Goal: Check status: Check status

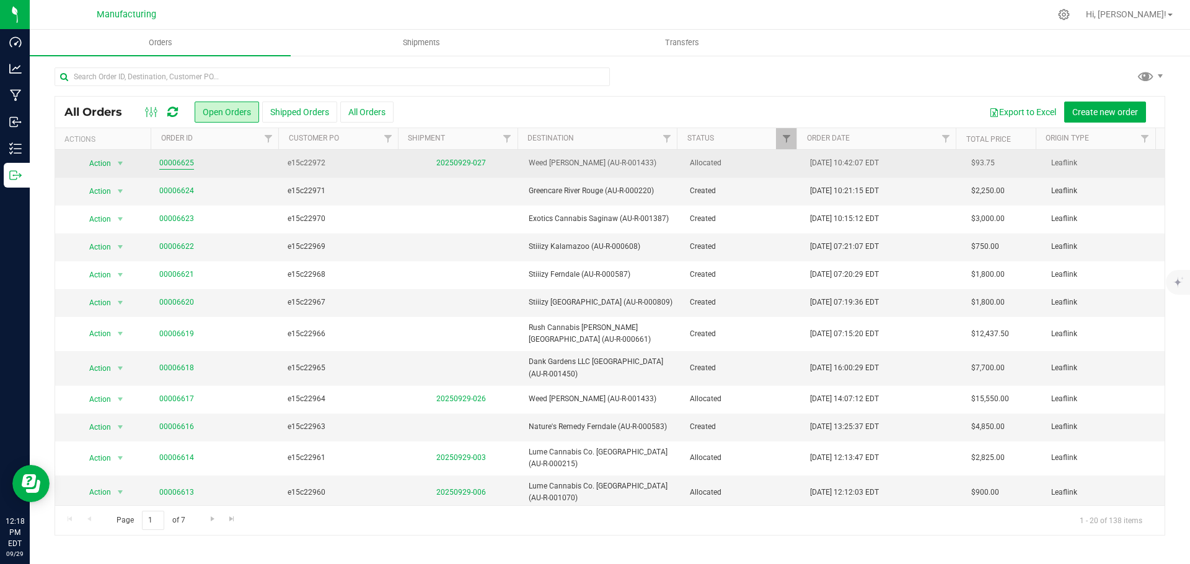
click at [183, 164] on link "00006625" at bounding box center [176, 163] width 35 height 12
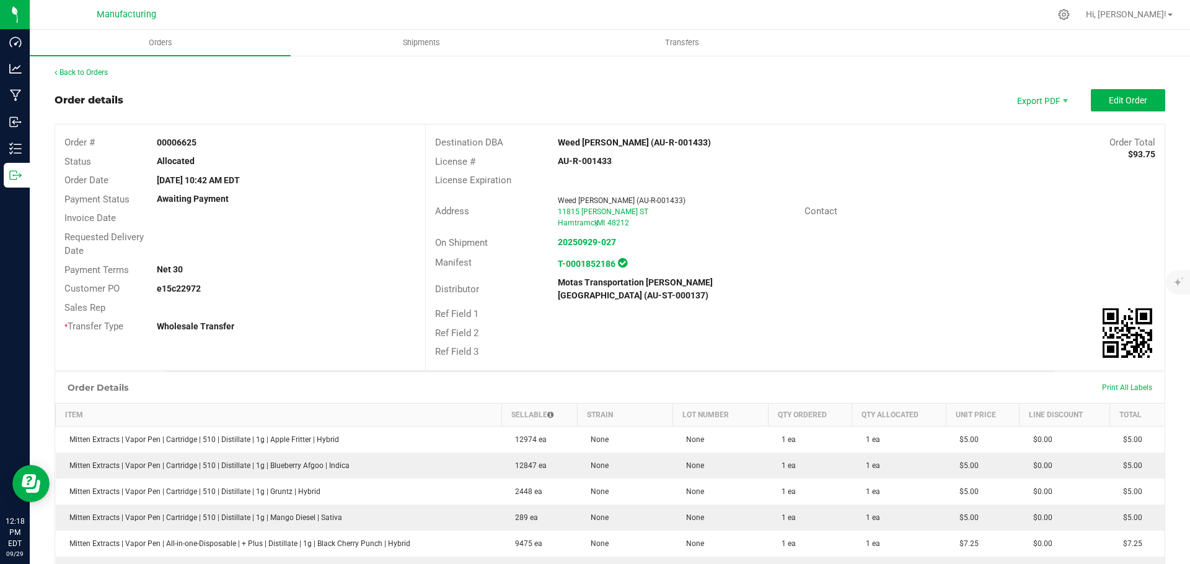
drag, startPoint x: 139, startPoint y: 328, endPoint x: 233, endPoint y: 327, distance: 93.6
click at [231, 327] on div "* Transfer Type Wholesale Transfer" at bounding box center [240, 326] width 370 height 19
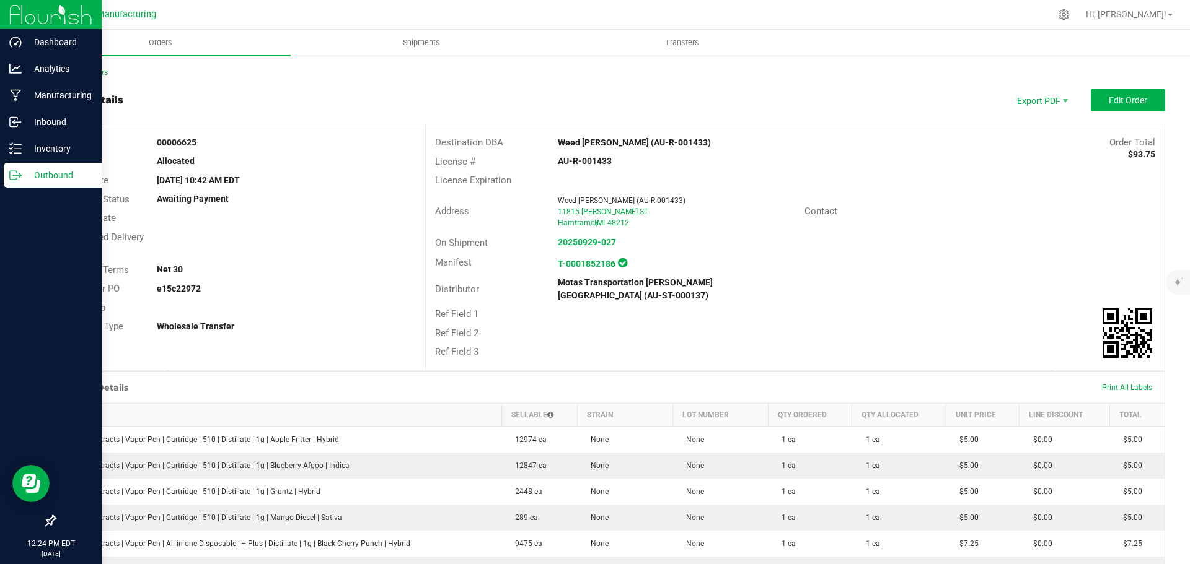
click at [35, 176] on p "Outbound" at bounding box center [59, 175] width 74 height 15
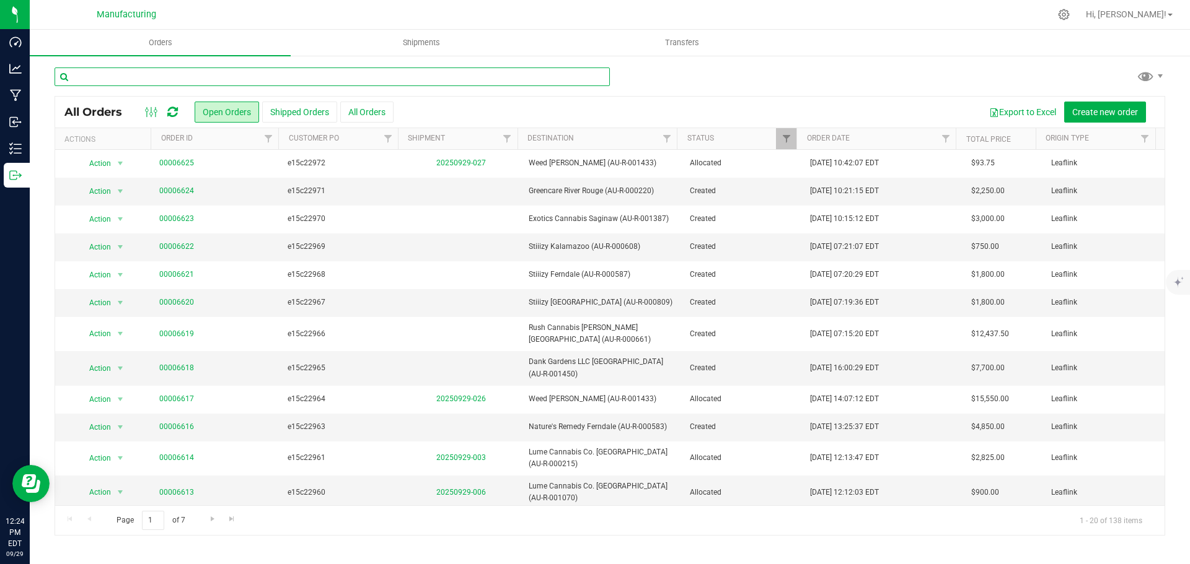
click at [171, 69] on input "text" at bounding box center [332, 77] width 555 height 19
paste input "e15c22884"
type input "e15c22884"
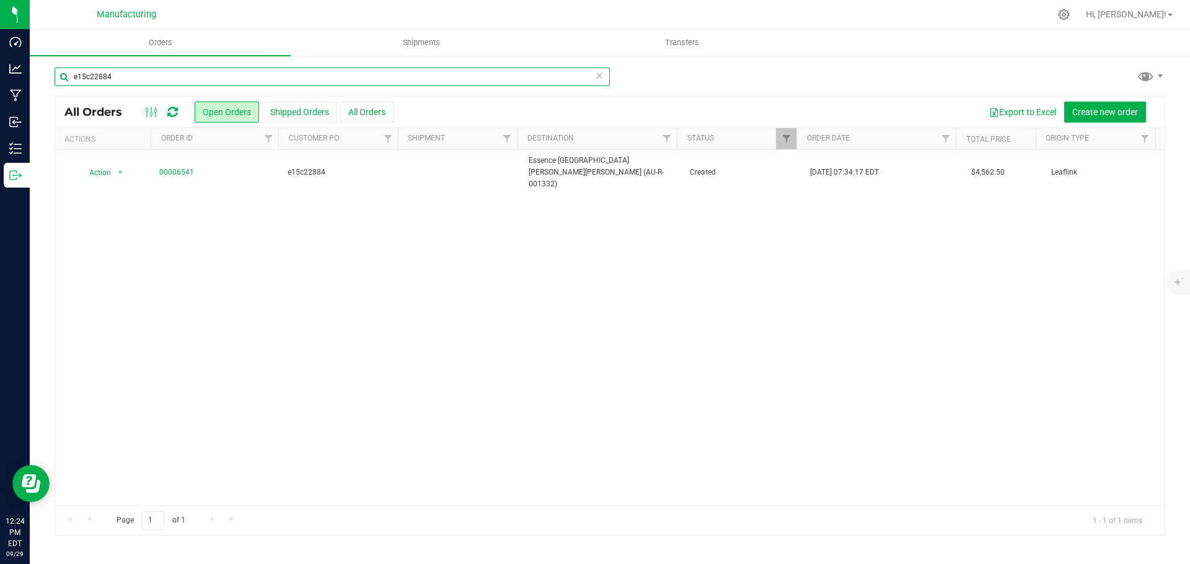
click at [171, 69] on input "e15c22884" at bounding box center [332, 77] width 555 height 19
